Goal: Find specific page/section: Find specific page/section

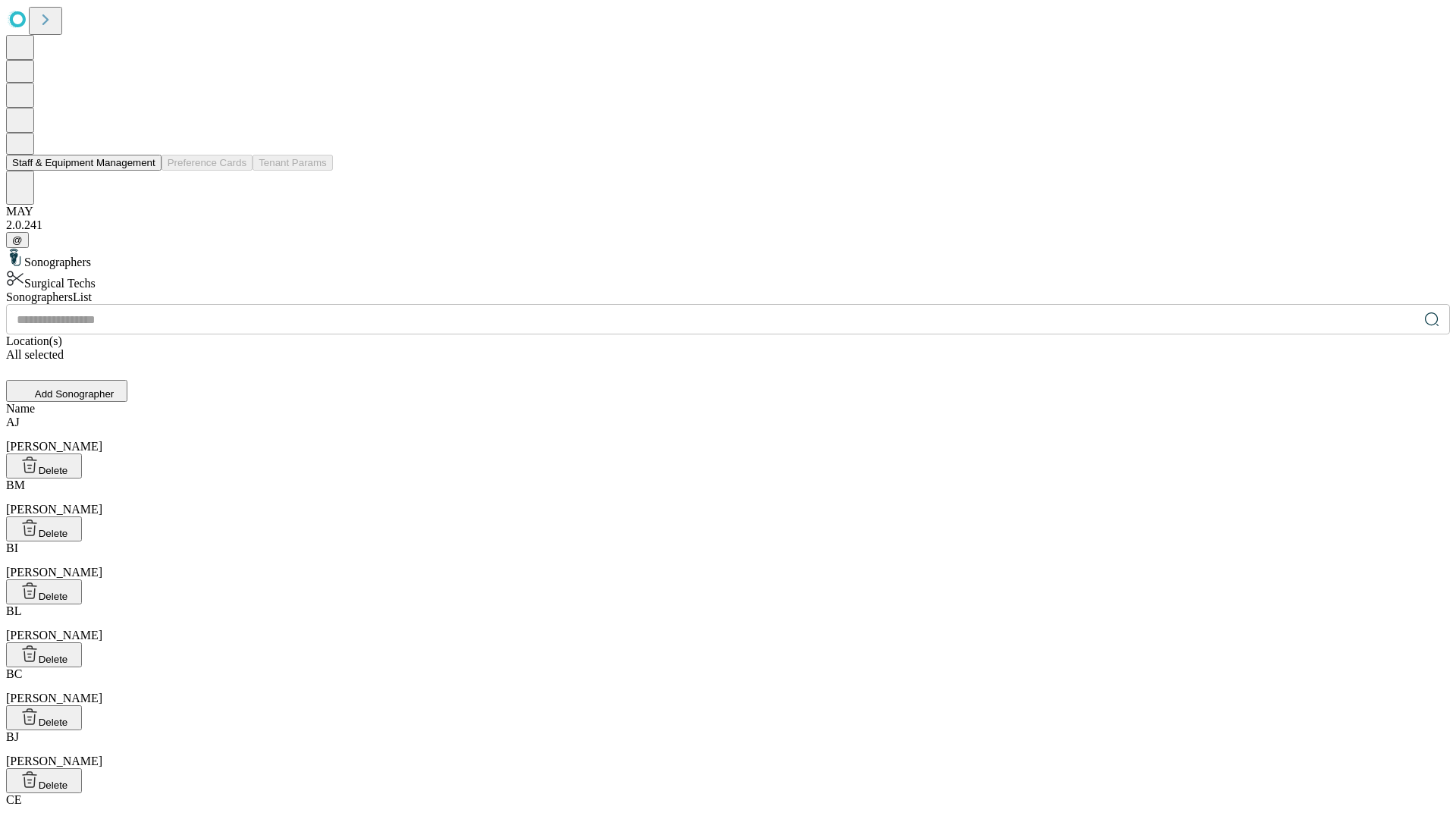
click at [145, 171] on button "Staff & Equipment Management" at bounding box center [84, 162] width 156 height 16
